Goal: Contribute content: Add original content to the website for others to see

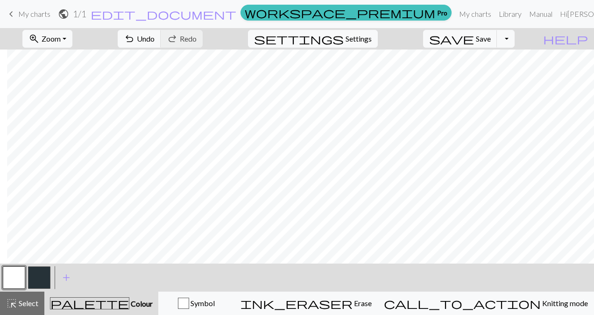
scroll to position [0, 7]
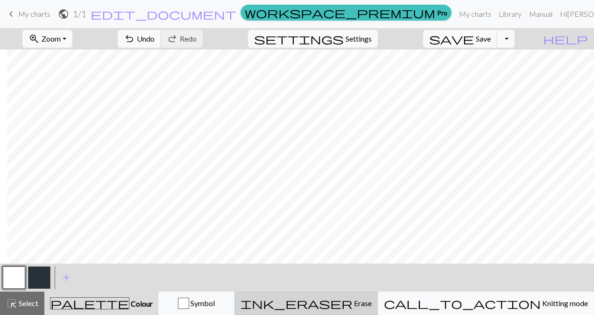
click at [352, 297] on span "ink_eraser" at bounding box center [296, 302] width 112 height 13
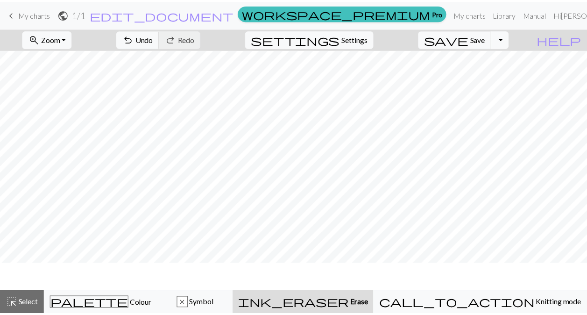
scroll to position [0, 0]
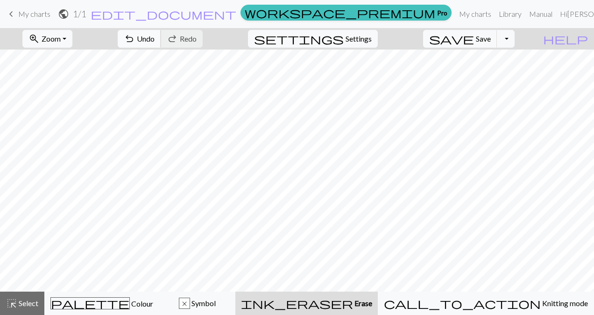
click at [154, 38] on span "Undo" at bounding box center [146, 38] width 18 height 9
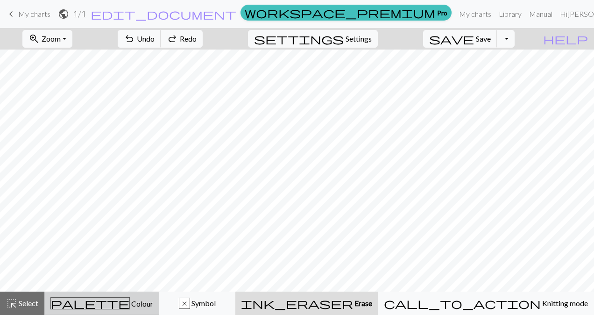
click at [59, 306] on div "palette Colour Colour" at bounding box center [101, 303] width 103 height 12
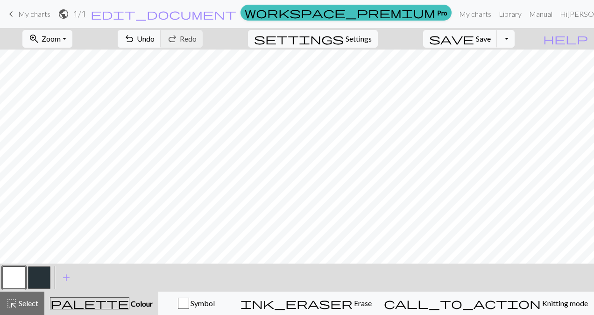
click at [31, 277] on button "button" at bounding box center [39, 277] width 22 height 22
click at [514, 37] on button "Toggle Dropdown" at bounding box center [506, 39] width 18 height 18
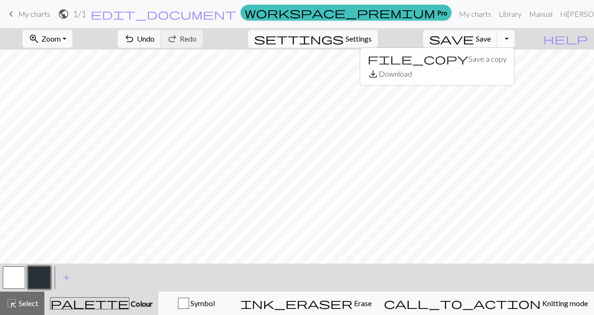
click at [514, 37] on button "Toggle Dropdown" at bounding box center [506, 39] width 18 height 18
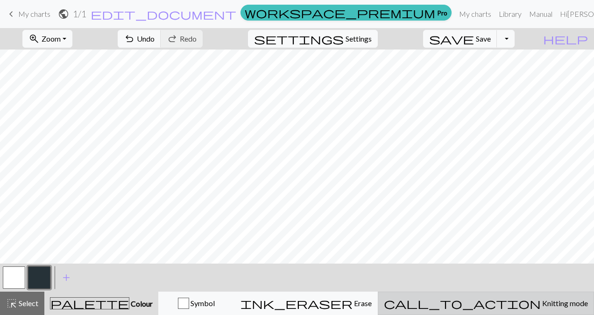
click at [524, 310] on button "call_to_action Knitting mode Knitting mode" at bounding box center [486, 302] width 216 height 23
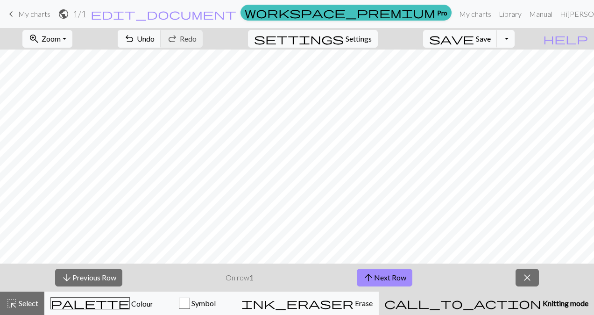
click at [29, 275] on div "arrow_downward Previous Row On row 1 arrow_upward Next Row close" at bounding box center [297, 277] width 594 height 28
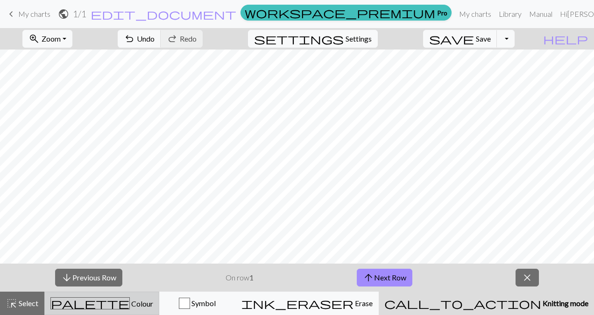
click at [102, 301] on span "palette" at bounding box center [90, 302] width 78 height 13
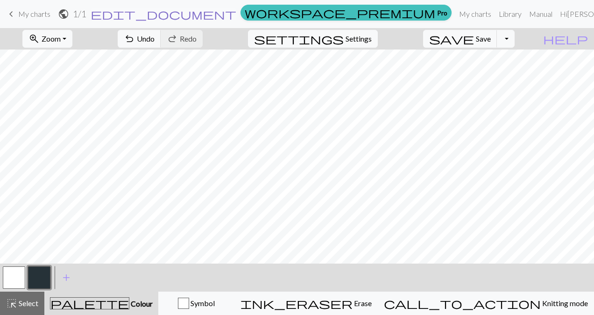
click at [236, 14] on span "edit_document" at bounding box center [164, 13] width 146 height 13
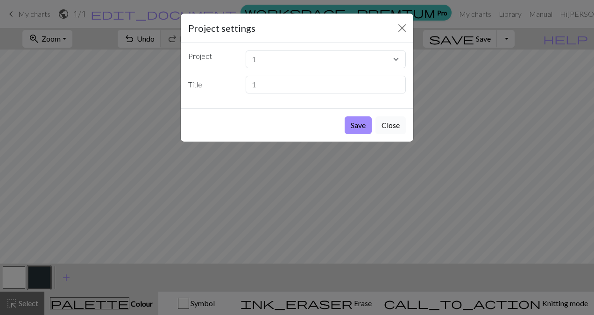
click at [393, 121] on button "Close" at bounding box center [390, 125] width 30 height 18
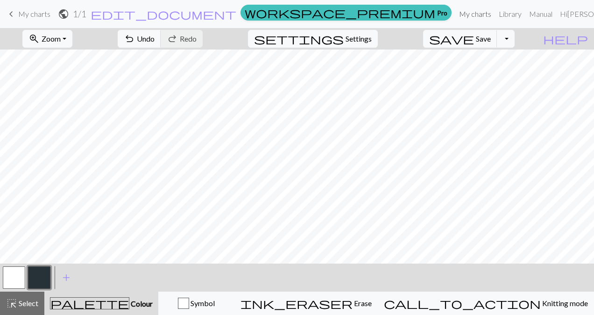
drag, startPoint x: 470, startPoint y: 11, endPoint x: 336, endPoint y: 46, distance: 138.9
click at [470, 12] on link "My charts" at bounding box center [475, 14] width 40 height 19
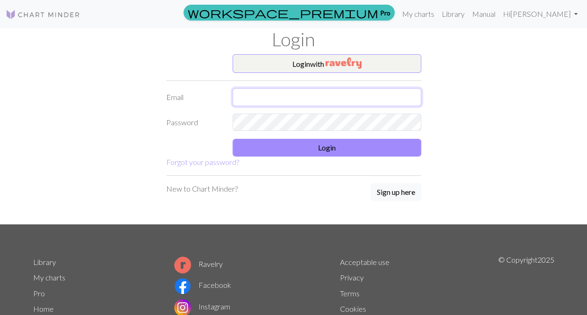
type input "jessy.spencer@gmail.com"
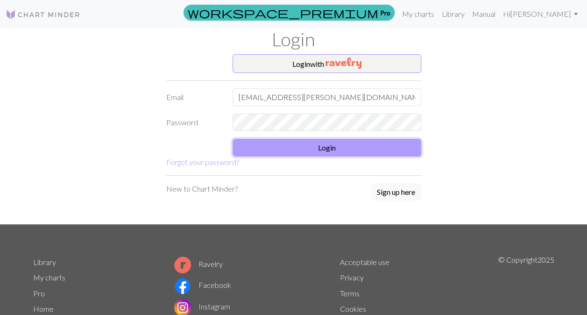
click at [379, 151] on button "Login" at bounding box center [326, 148] width 189 height 18
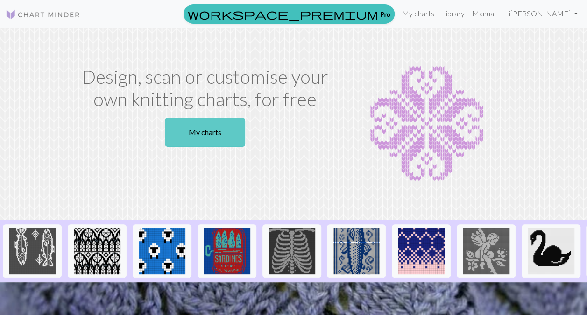
click at [203, 137] on link "My charts" at bounding box center [205, 132] width 80 height 29
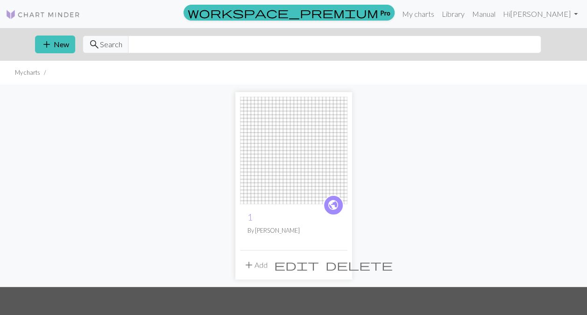
click at [247, 265] on span "add" at bounding box center [248, 264] width 11 height 13
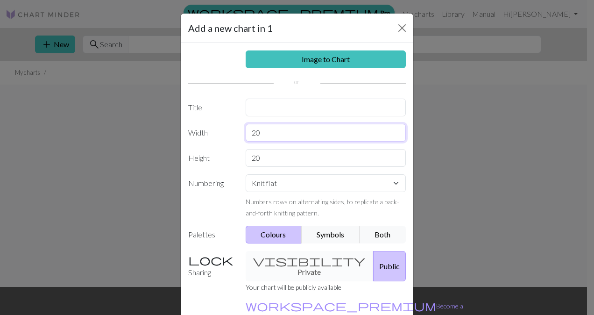
drag, startPoint x: 244, startPoint y: 133, endPoint x: 272, endPoint y: 133, distance: 28.0
click at [272, 133] on input "20" at bounding box center [325, 133] width 161 height 18
type input "80"
click at [271, 156] on input "20" at bounding box center [325, 158] width 161 height 18
type input "2"
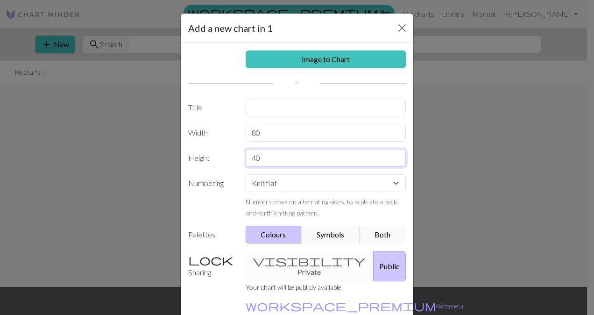
type input "40"
click at [275, 182] on select "Knit flat Knit in the round Lace knitting Cross stitch" at bounding box center [325, 183] width 161 height 18
select select "round"
click at [245, 174] on select "Knit flat Knit in the round Lace knitting Cross stitch" at bounding box center [325, 183] width 161 height 18
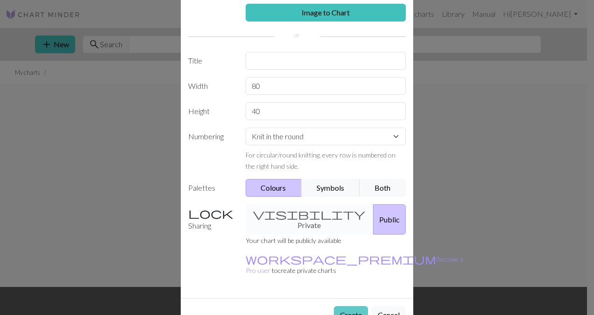
click at [345, 306] on button "Create" at bounding box center [351, 315] width 34 height 18
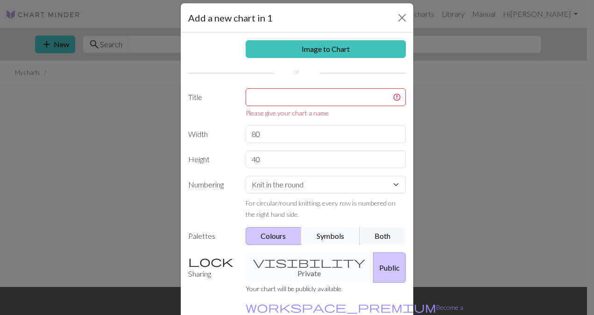
scroll to position [0, 0]
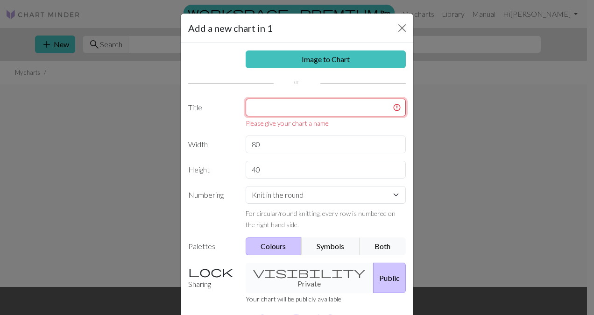
click at [284, 111] on input "text" at bounding box center [325, 107] width 161 height 18
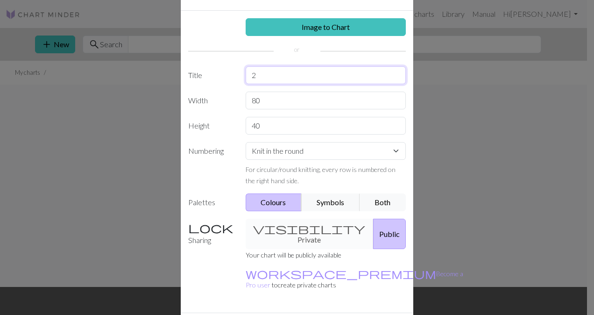
scroll to position [52, 0]
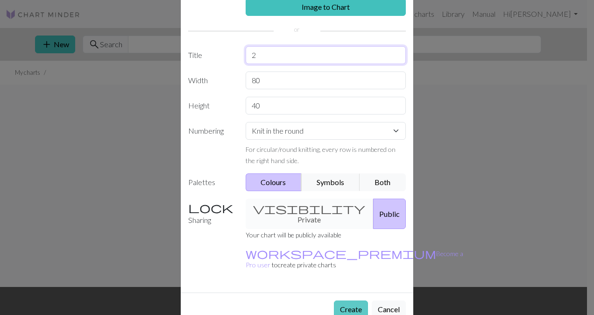
type input "2"
click at [349, 300] on button "Create" at bounding box center [351, 309] width 34 height 18
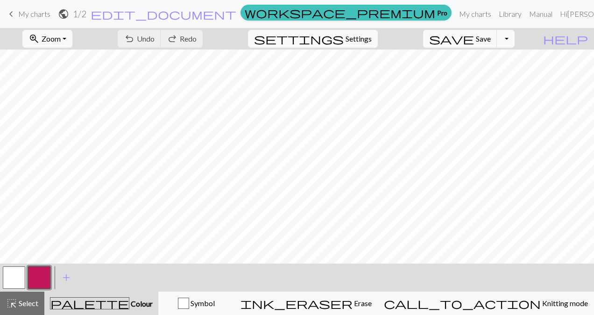
click at [46, 275] on button "button" at bounding box center [39, 277] width 22 height 22
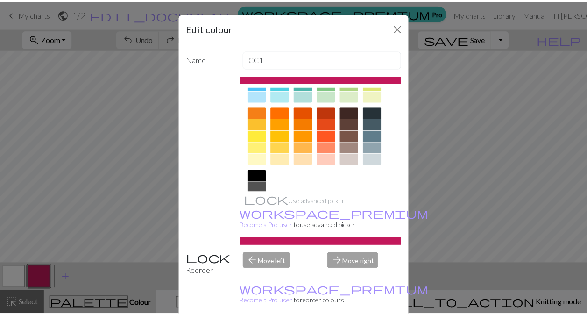
scroll to position [140, 0]
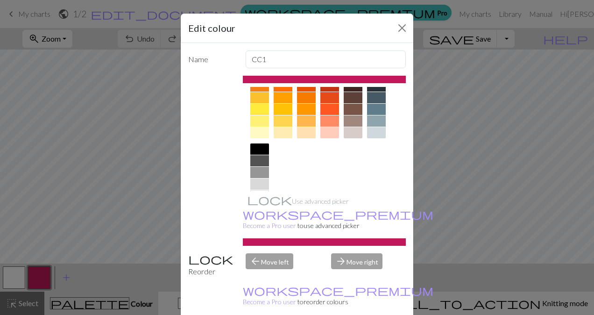
click at [251, 146] on div at bounding box center [259, 148] width 19 height 11
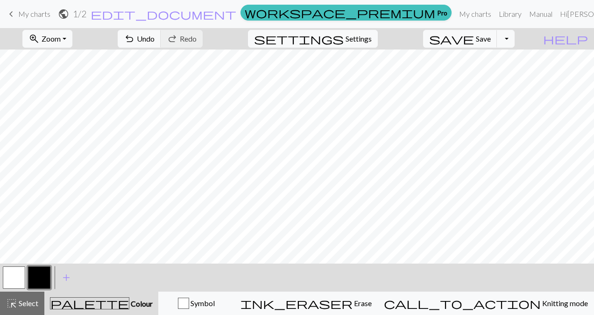
click at [237, 6] on form "public 1 / 2 edit_document Edit settings" at bounding box center [147, 14] width 179 height 18
click at [161, 44] on button "undo Undo Undo" at bounding box center [139, 39] width 43 height 18
click at [161, 43] on button "undo Undo Undo" at bounding box center [139, 39] width 43 height 18
click at [161, 44] on button "undo Undo Undo" at bounding box center [139, 39] width 43 height 18
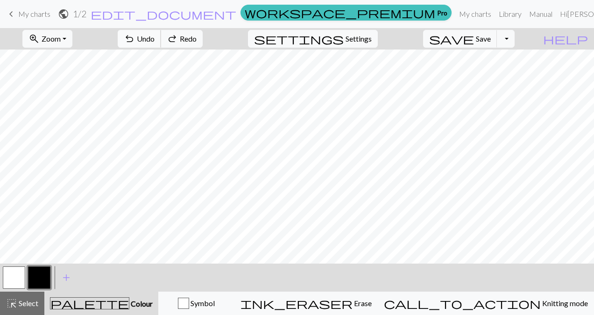
click at [161, 44] on button "undo Undo Undo" at bounding box center [139, 39] width 43 height 18
click at [161, 43] on button "undo Undo Undo" at bounding box center [139, 39] width 43 height 18
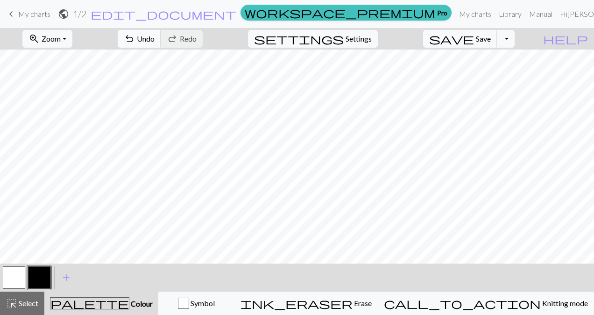
click at [154, 40] on span "Undo" at bounding box center [146, 38] width 18 height 9
click at [135, 39] on span "undo" at bounding box center [129, 38] width 11 height 13
click at [362, 34] on span "Settings" at bounding box center [358, 38] width 26 height 11
select select "aran"
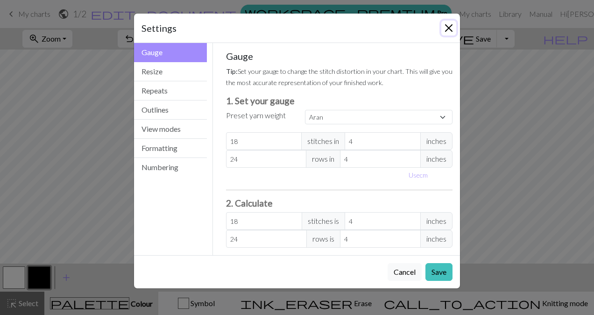
click at [450, 31] on button "Close" at bounding box center [448, 28] width 15 height 15
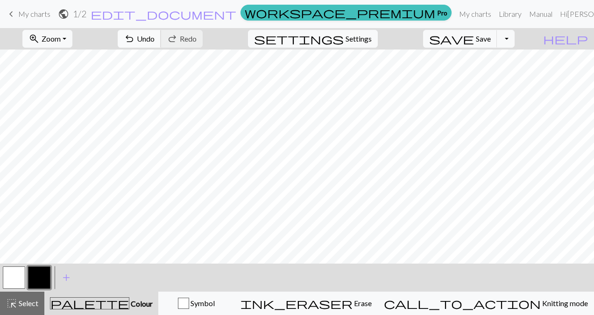
click at [154, 37] on span "Undo" at bounding box center [146, 38] width 18 height 9
click at [154, 38] on span "Undo" at bounding box center [146, 38] width 18 height 9
click at [154, 40] on span "Undo" at bounding box center [146, 38] width 18 height 9
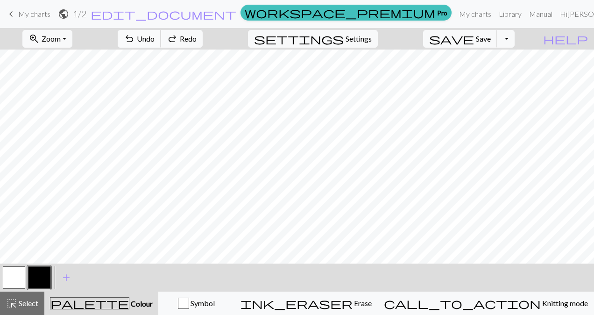
click at [154, 41] on span "Undo" at bounding box center [146, 38] width 18 height 9
click at [154, 39] on span "Undo" at bounding box center [146, 38] width 18 height 9
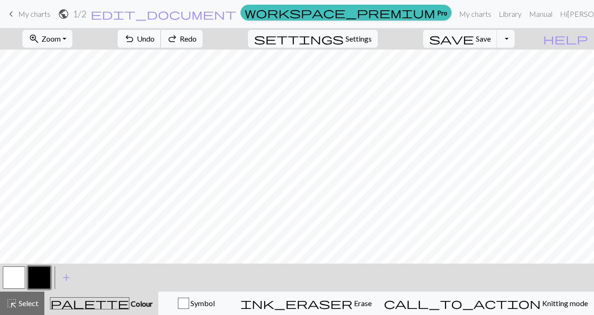
click at [154, 39] on span "Undo" at bounding box center [146, 38] width 18 height 9
click at [161, 39] on button "undo Undo Undo" at bounding box center [139, 39] width 43 height 18
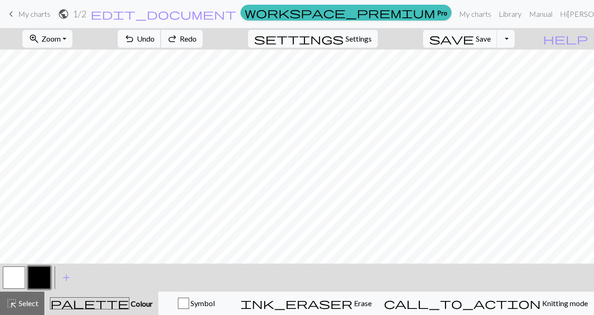
click at [161, 39] on button "undo Undo Undo" at bounding box center [139, 39] width 43 height 18
click at [154, 41] on span "Undo" at bounding box center [146, 38] width 18 height 9
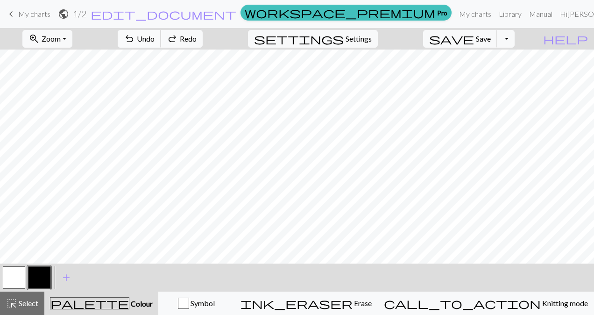
click at [154, 41] on span "Undo" at bounding box center [146, 38] width 18 height 9
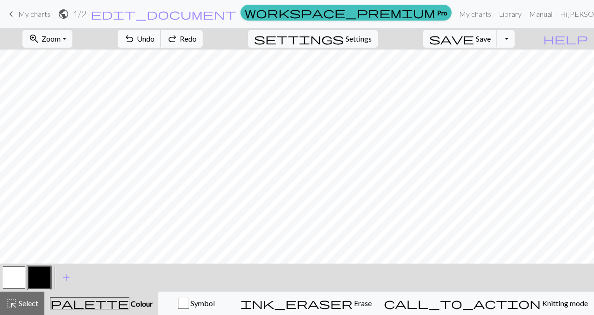
click at [154, 41] on span "Undo" at bounding box center [146, 38] width 18 height 9
click at [154, 42] on span "Undo" at bounding box center [146, 38] width 18 height 9
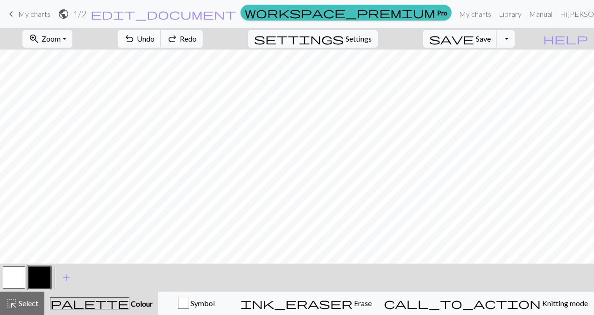
click at [154, 42] on span "Undo" at bounding box center [146, 38] width 18 height 9
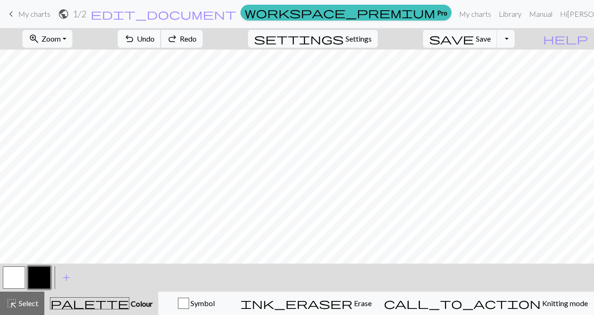
click at [154, 42] on span "Undo" at bounding box center [146, 38] width 18 height 9
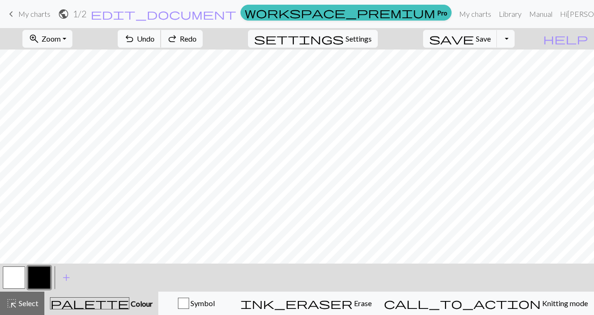
click at [154, 42] on span "Undo" at bounding box center [146, 38] width 18 height 9
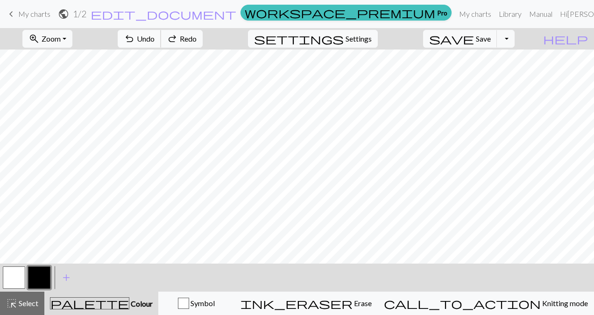
click at [154, 42] on span "Undo" at bounding box center [146, 38] width 18 height 9
click at [201, 42] on div "undo Undo Undo redo Redo Redo" at bounding box center [160, 38] width 99 height 21
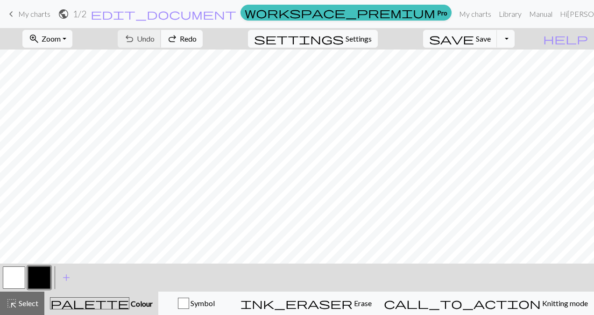
click at [201, 42] on div "undo Undo Undo redo Redo Redo" at bounding box center [160, 38] width 99 height 21
click at [200, 42] on div "undo Undo Undo redo Redo Redo" at bounding box center [160, 38] width 99 height 21
click at [193, 37] on div "undo Undo Undo redo Redo Redo" at bounding box center [160, 38] width 99 height 21
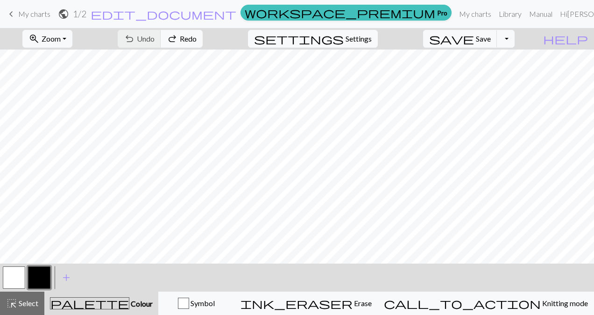
click at [15, 281] on button "button" at bounding box center [14, 277] width 22 height 22
drag, startPoint x: 243, startPoint y: 10, endPoint x: 250, endPoint y: 10, distance: 7.5
click at [237, 10] on form "public 1 / 2 edit_document Edit settings" at bounding box center [147, 14] width 179 height 18
click at [236, 10] on span "edit_document" at bounding box center [164, 13] width 146 height 13
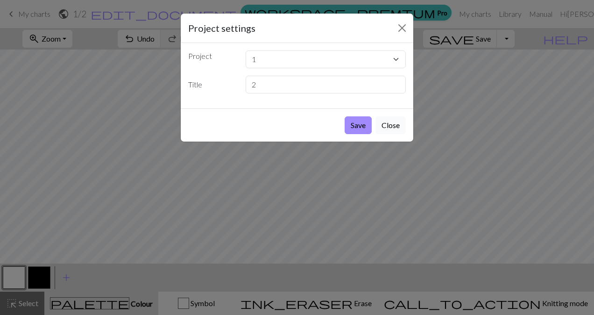
drag, startPoint x: 383, startPoint y: 126, endPoint x: 383, endPoint y: 121, distance: 5.1
click at [383, 122] on button "Close" at bounding box center [390, 125] width 30 height 18
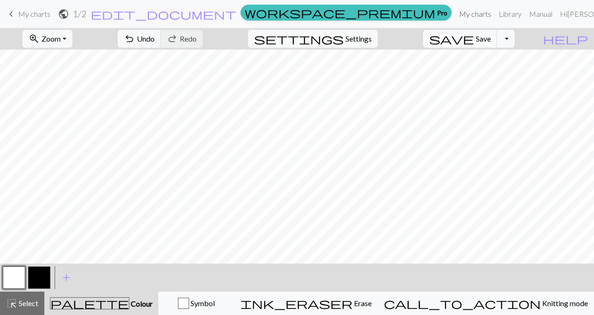
click at [456, 12] on link "My charts" at bounding box center [475, 14] width 40 height 19
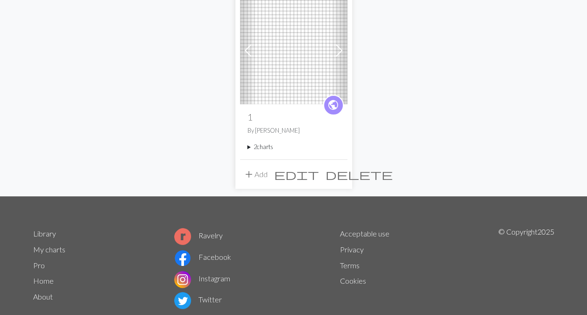
scroll to position [78, 0]
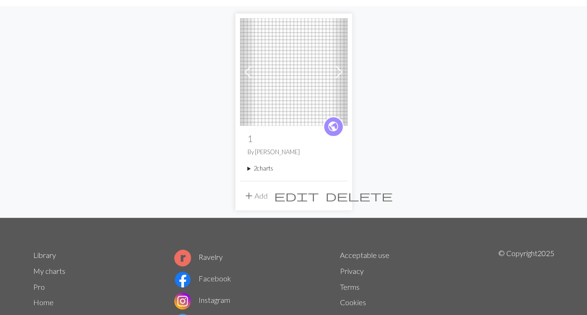
click at [343, 195] on button "delete" at bounding box center [359, 196] width 74 height 18
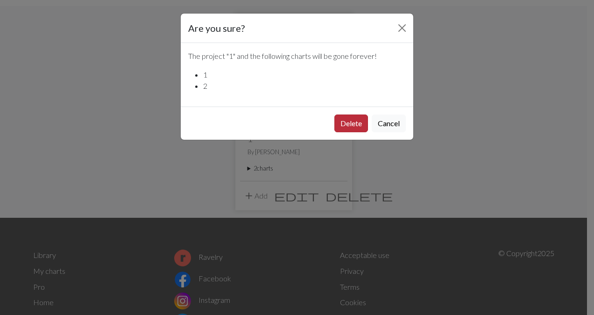
click at [348, 125] on button "Delete" at bounding box center [351, 123] width 34 height 18
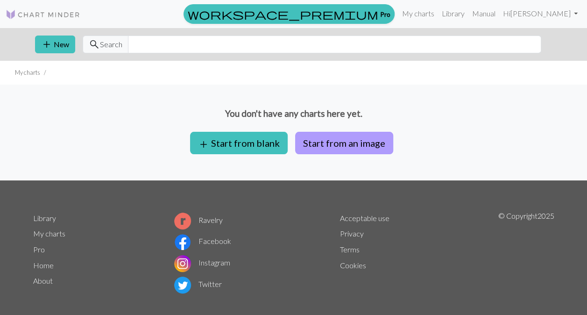
click at [350, 146] on button "Start from an image" at bounding box center [344, 143] width 98 height 22
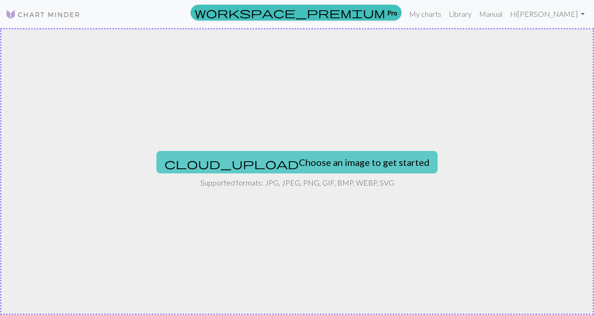
click at [331, 160] on button "cloud_upload Choose an image to get started" at bounding box center [296, 162] width 281 height 22
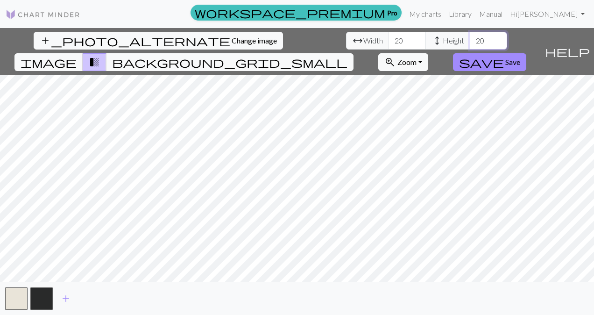
drag, startPoint x: 252, startPoint y: 42, endPoint x: 271, endPoint y: 43, distance: 18.3
click at [469, 43] on input "20" at bounding box center [487, 41] width 37 height 18
type input "40"
drag, startPoint x: 185, startPoint y: 39, endPoint x: 167, endPoint y: 40, distance: 17.8
click at [388, 40] on input "20" at bounding box center [406, 41] width 37 height 18
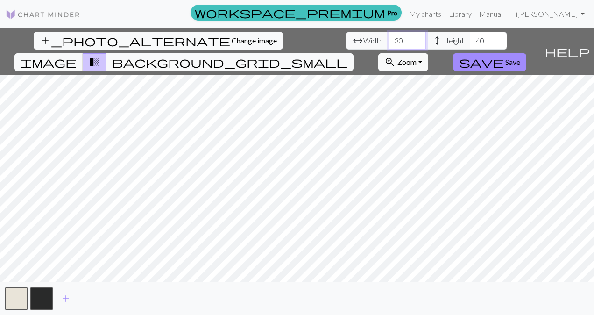
type input "30"
click at [520, 57] on span "Save" at bounding box center [512, 61] width 15 height 9
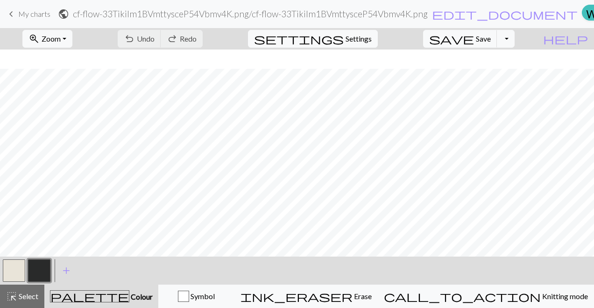
scroll to position [47, 0]
drag, startPoint x: 91, startPoint y: 15, endPoint x: 88, endPoint y: 22, distance: 7.4
click at [88, 22] on form "public cf-flow-33Tikilm1BVmttysceP54Vbmv4K.png / cf-flow-33Tikilm1BVmttysceP54V…" at bounding box center [318, 14] width 520 height 18
drag, startPoint x: 88, startPoint y: 22, endPoint x: 79, endPoint y: 34, distance: 15.0
click at [72, 34] on button "zoom_in Zoom Zoom" at bounding box center [47, 39] width 50 height 18
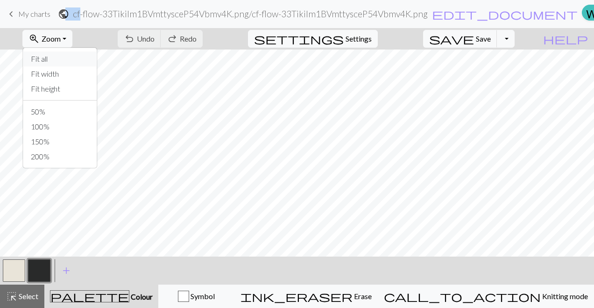
click at [74, 56] on button "Fit all" at bounding box center [60, 58] width 74 height 15
click at [60, 40] on span "Zoom" at bounding box center [51, 38] width 19 height 9
click at [58, 126] on button "100%" at bounding box center [60, 126] width 74 height 15
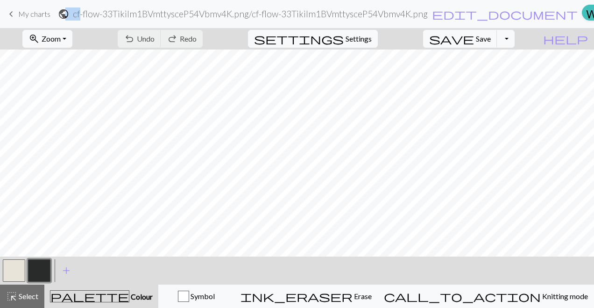
click at [13, 266] on button "button" at bounding box center [14, 270] width 22 height 22
click at [72, 31] on button "zoom_in Zoom Zoom" at bounding box center [47, 39] width 50 height 18
click at [69, 62] on button "Fit all" at bounding box center [60, 58] width 74 height 15
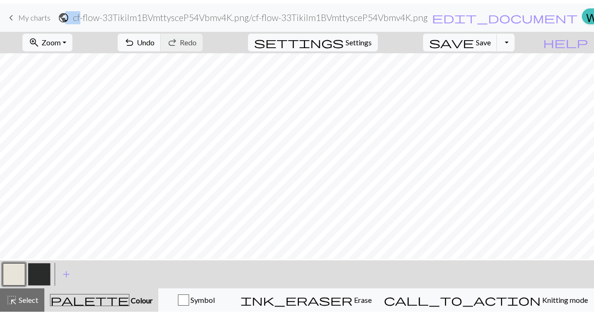
scroll to position [0, 0]
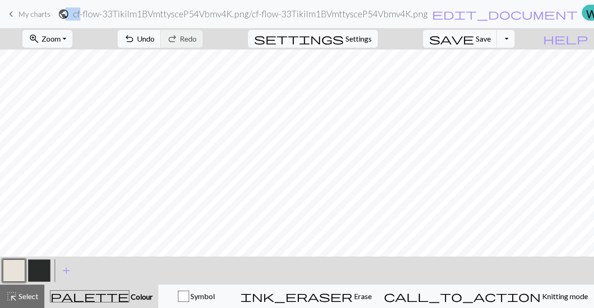
click at [37, 275] on button "button" at bounding box center [39, 270] width 22 height 22
drag, startPoint x: 18, startPoint y: 266, endPoint x: 36, endPoint y: 259, distance: 19.8
click at [19, 265] on button "button" at bounding box center [14, 270] width 22 height 22
click at [47, 270] on button "button" at bounding box center [39, 270] width 22 height 22
click at [161, 42] on button "undo Undo Undo" at bounding box center [139, 39] width 43 height 18
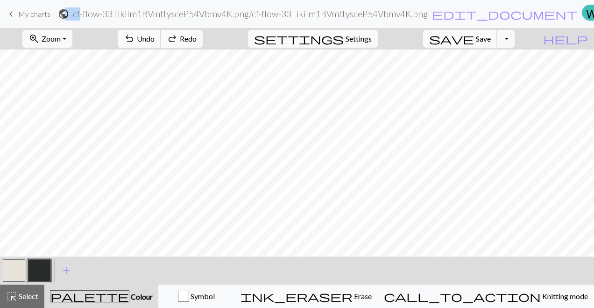
click at [161, 42] on button "undo Undo Undo" at bounding box center [139, 39] width 43 height 18
drag, startPoint x: 17, startPoint y: 273, endPoint x: 93, endPoint y: 252, distance: 78.8
click at [17, 273] on button "button" at bounding box center [14, 270] width 22 height 22
drag, startPoint x: 42, startPoint y: 266, endPoint x: 116, endPoint y: 252, distance: 75.1
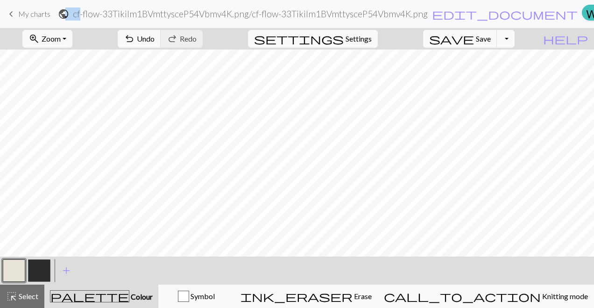
click at [42, 266] on button "button" at bounding box center [39, 270] width 22 height 22
click at [154, 39] on span "Undo" at bounding box center [146, 38] width 18 height 9
click at [154, 37] on span "Undo" at bounding box center [146, 38] width 18 height 9
click at [154, 35] on span "Undo" at bounding box center [146, 38] width 18 height 9
click at [161, 37] on button "undo Undo Undo" at bounding box center [139, 39] width 43 height 18
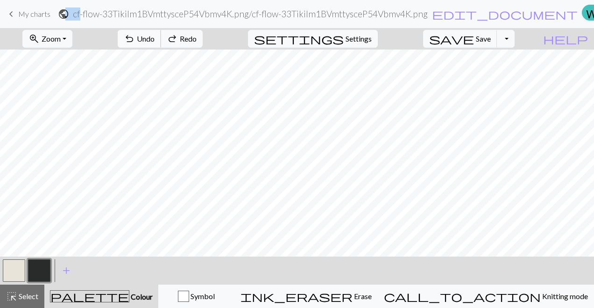
click at [161, 37] on button "undo Undo Undo" at bounding box center [139, 39] width 43 height 18
click at [154, 37] on span "Undo" at bounding box center [146, 38] width 18 height 9
click at [432, 16] on span "edit_document" at bounding box center [505, 13] width 146 height 13
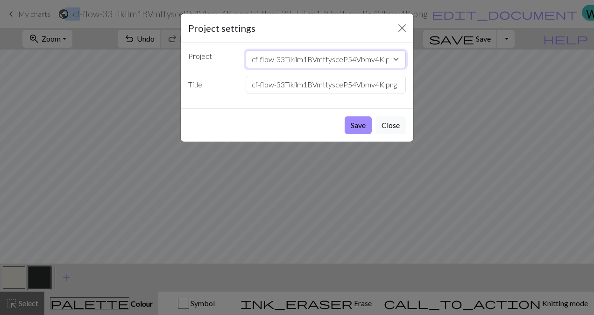
click at [398, 56] on select "cf-flow-33Tikilm1BVmttysceP54Vbmv4K.png" at bounding box center [325, 59] width 161 height 18
click at [371, 58] on select "cf-flow-33Tikilm1BVmttysceP54Vbmv4K.png" at bounding box center [325, 59] width 161 height 18
click at [380, 60] on select "cf-flow-33Tikilm1BVmttysceP54Vbmv4K.png" at bounding box center [325, 59] width 161 height 18
click at [380, 61] on select "cf-flow-33Tikilm1BVmttysceP54Vbmv4K.png" at bounding box center [325, 59] width 161 height 18
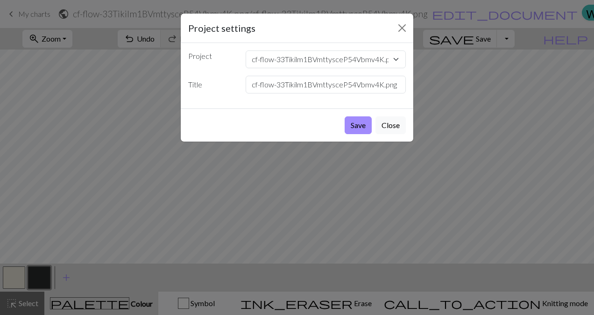
click at [329, 114] on div "Save Close" at bounding box center [297, 124] width 232 height 33
click at [293, 87] on input "cf-flow-33Tikilm1BVmttysceP54Vbmv4K.png" at bounding box center [325, 85] width 161 height 18
drag, startPoint x: 248, startPoint y: 86, endPoint x: 434, endPoint y: 68, distance: 186.2
click at [434, 68] on div "Project settings Project cf-flow-33Tikilm1BVmttysceP54Vbmv4K.png Title cf-flow-…" at bounding box center [297, 157] width 594 height 315
type input "2"
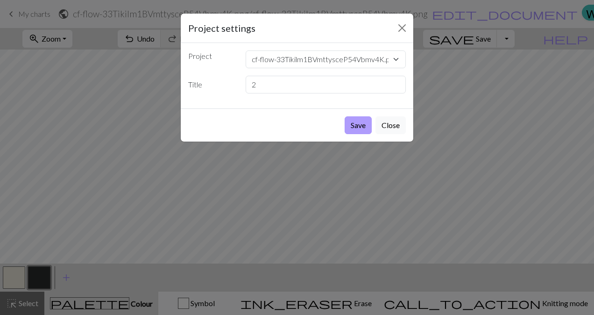
drag, startPoint x: 353, startPoint y: 124, endPoint x: 359, endPoint y: 120, distance: 6.9
click at [356, 122] on button "Save" at bounding box center [357, 125] width 27 height 18
